Goal: Task Accomplishment & Management: Manage account settings

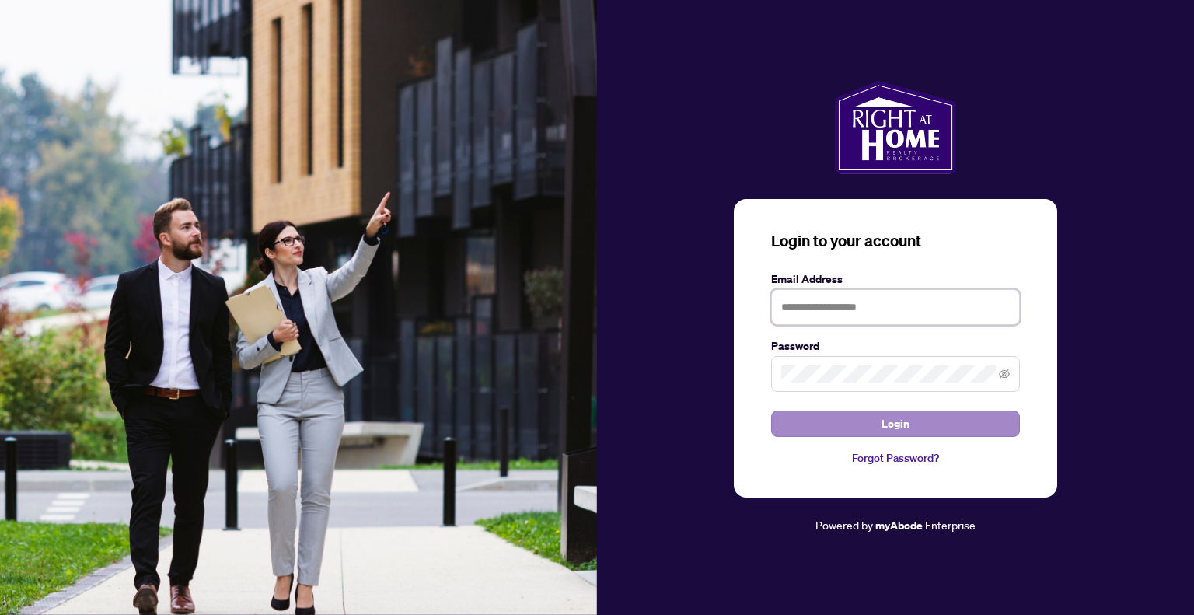
type input "**********"
click at [896, 419] on span "Login" at bounding box center [896, 423] width 28 height 25
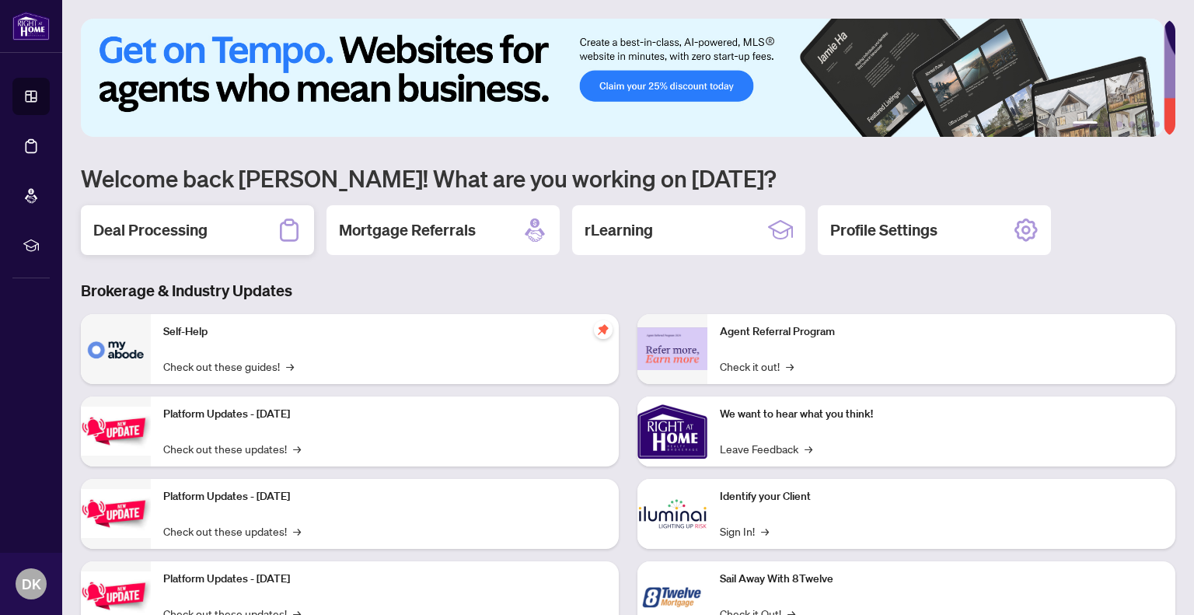
click at [152, 231] on h2 "Deal Processing" at bounding box center [150, 230] width 114 height 22
click at [152, 231] on main "1 2 3 4 5 6 Welcome back [PERSON_NAME]! What are you working on [DATE]? Deal Pr…" at bounding box center [628, 307] width 1132 height 615
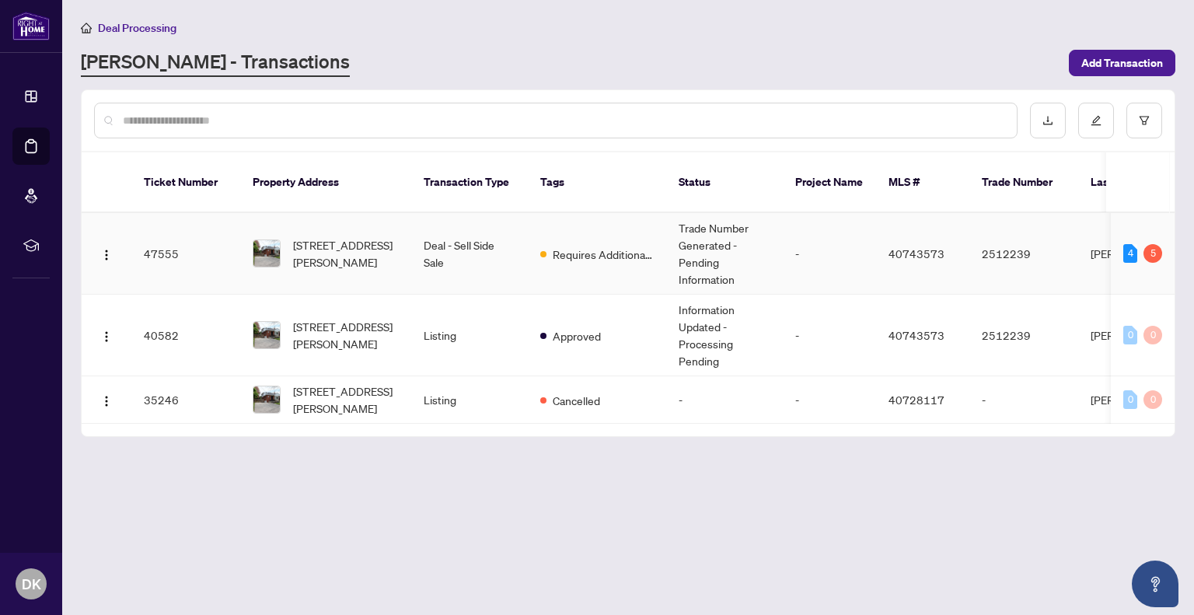
click at [152, 232] on td "47555" at bounding box center [185, 254] width 109 height 82
click at [152, 232] on main "Deal Processing [PERSON_NAME] - Transactions Add Transaction Ticket Number Prop…" at bounding box center [628, 307] width 1132 height 615
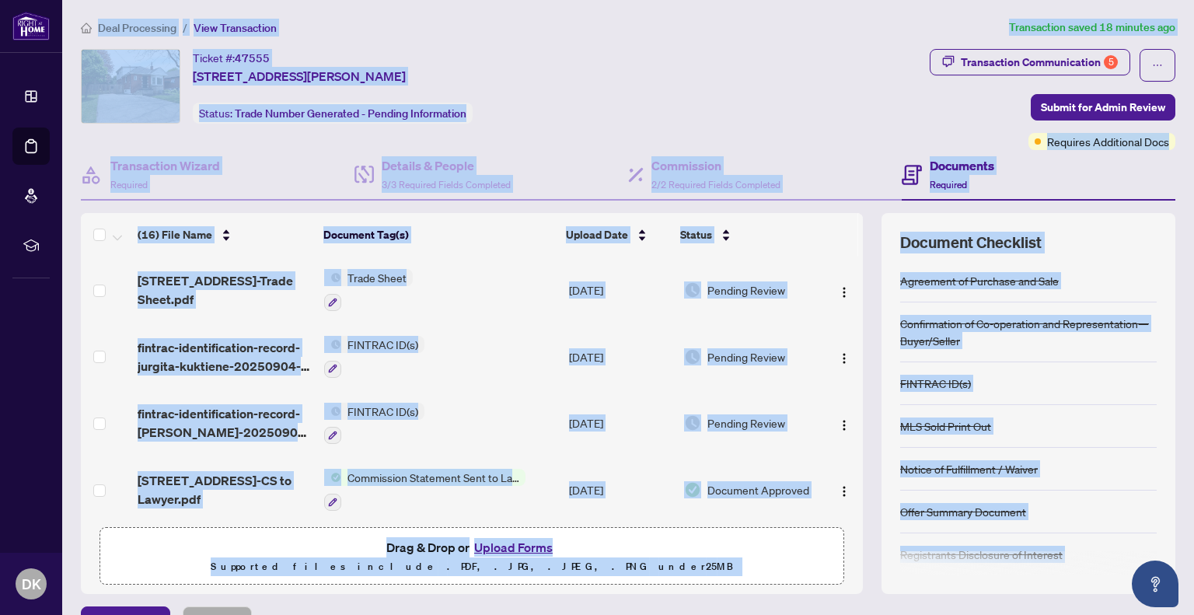
click at [807, 83] on div "Ticket #: 47555 [STREET_ADDRESS][PERSON_NAME] Status: Trade Number Generated - …" at bounding box center [502, 86] width 843 height 75
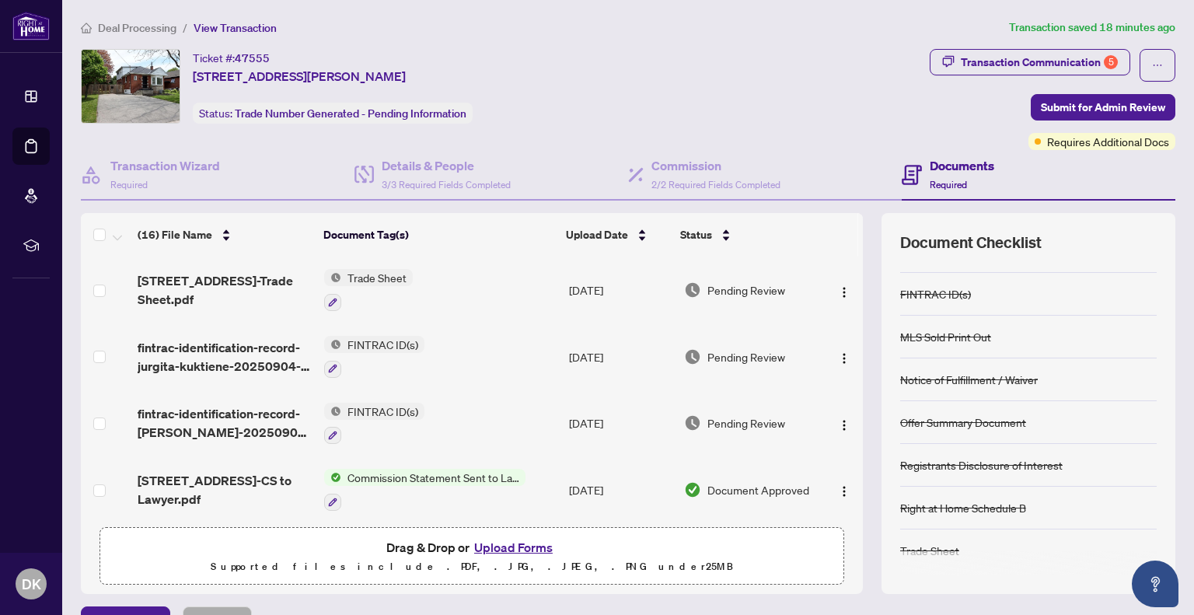
scroll to position [90, 0]
click at [855, 499] on div "(16) File Name Document Tag(s) Upload Date Status [STREET_ADDRESS]-Trade Sheet.…" at bounding box center [628, 403] width 1095 height 381
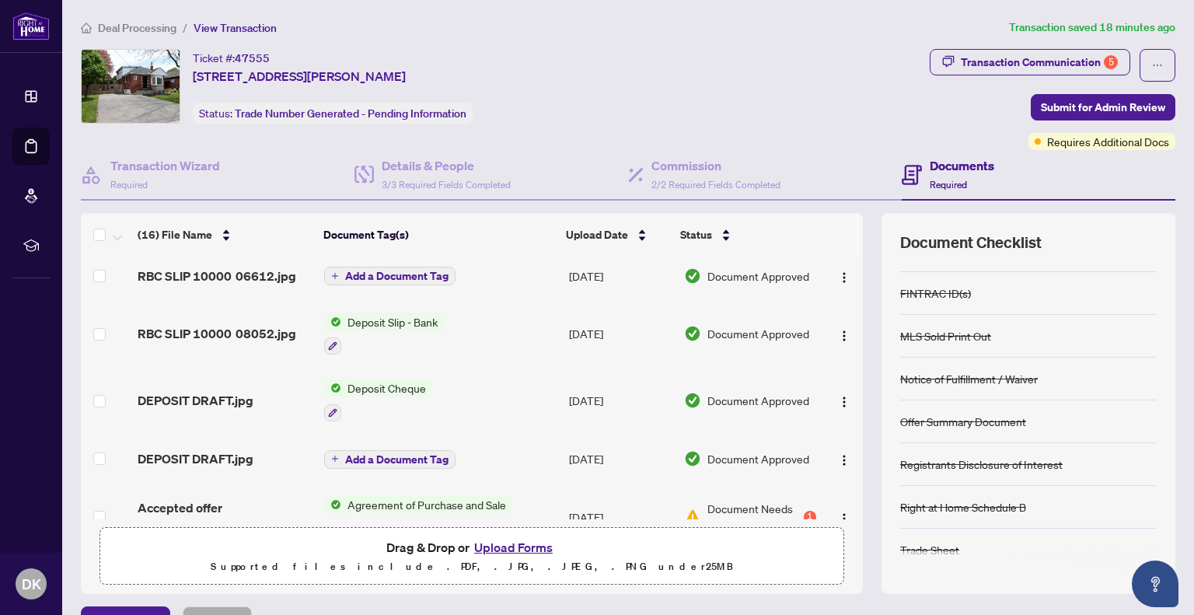
scroll to position [755, 0]
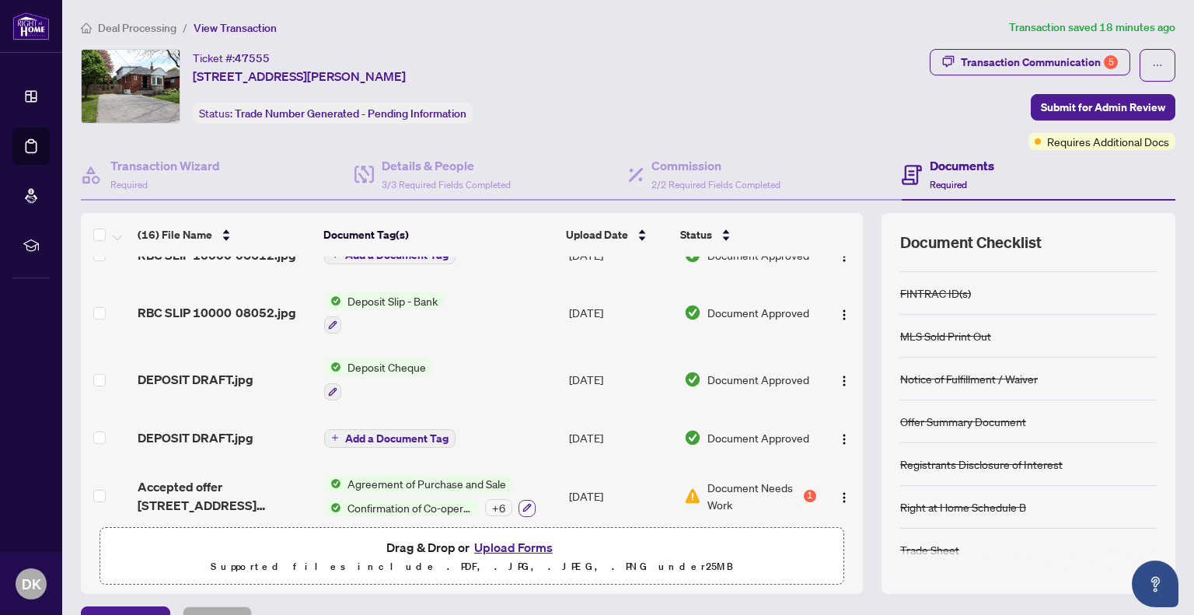
click at [523, 504] on icon "button" at bounding box center [527, 508] width 9 height 9
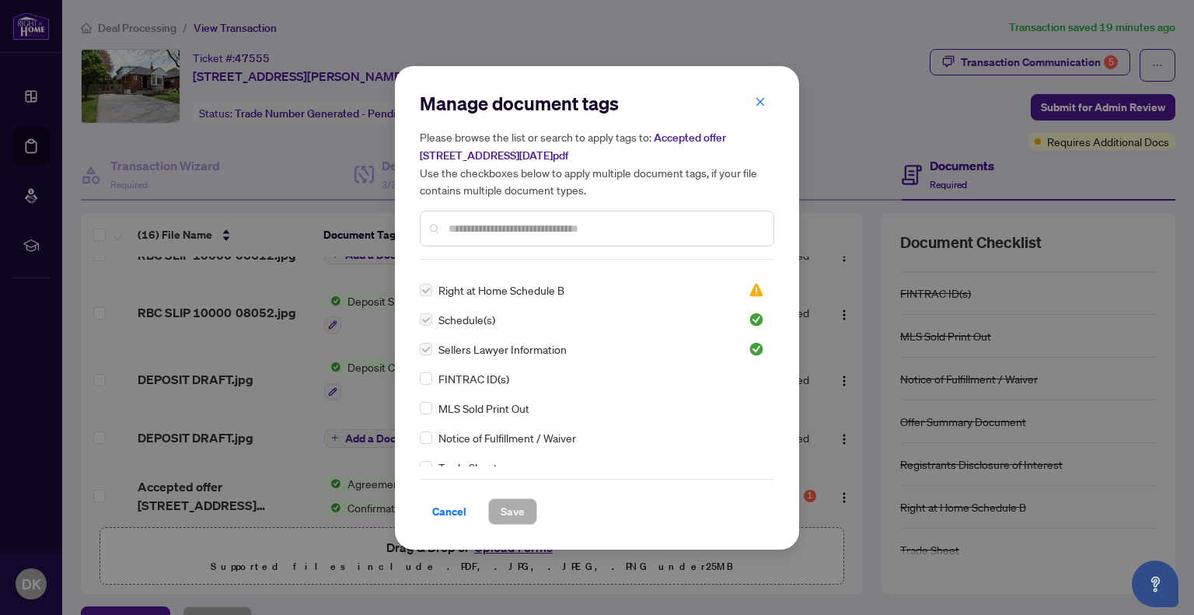
scroll to position [78, 0]
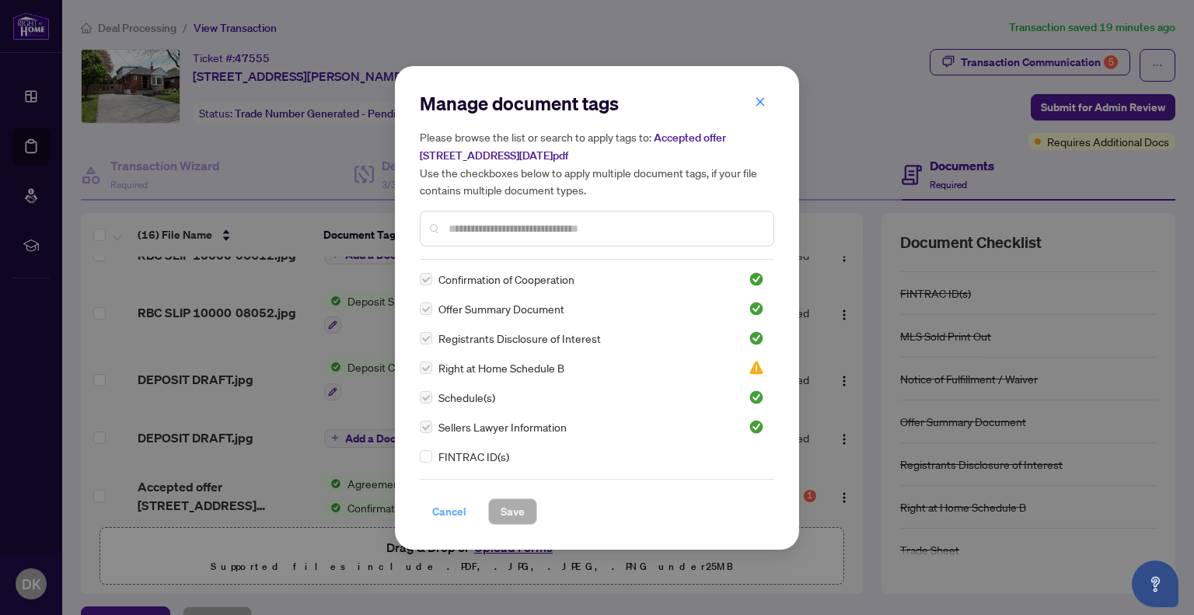
click at [441, 508] on span "Cancel" at bounding box center [449, 511] width 34 height 25
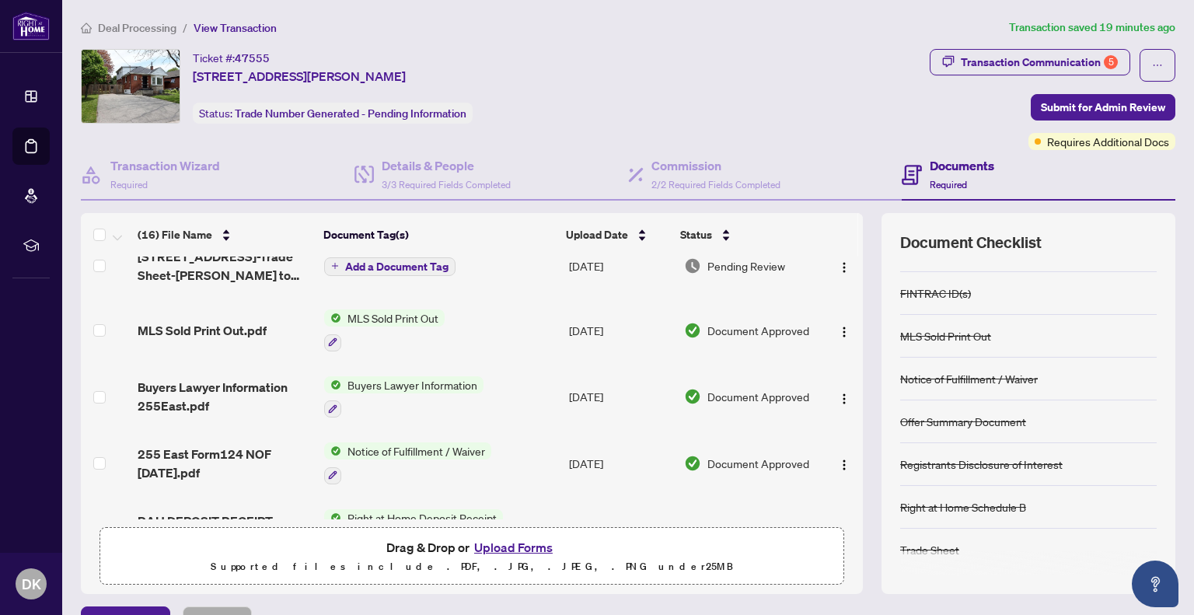
scroll to position [0, 0]
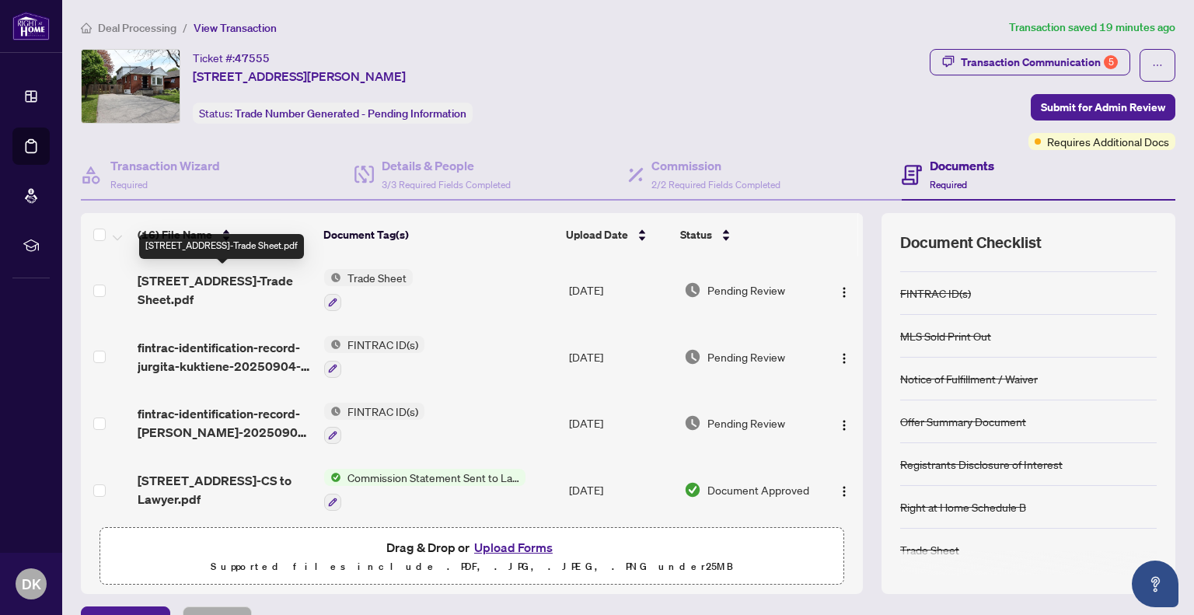
click at [238, 276] on span "[STREET_ADDRESS]-Trade Sheet.pdf" at bounding box center [225, 289] width 174 height 37
